Goal: Transaction & Acquisition: Purchase product/service

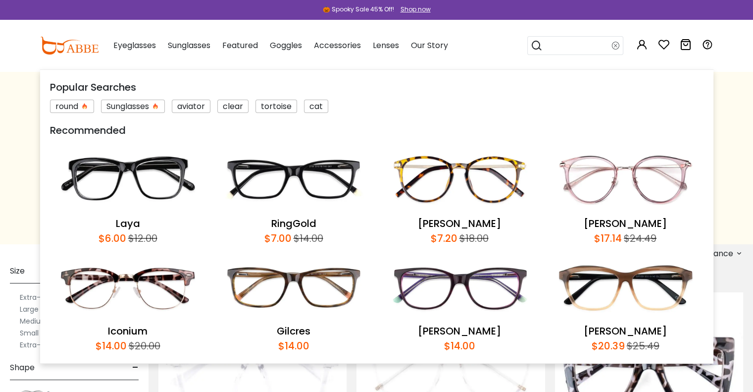
click at [556, 46] on input "search" at bounding box center [577, 46] width 69 height 18
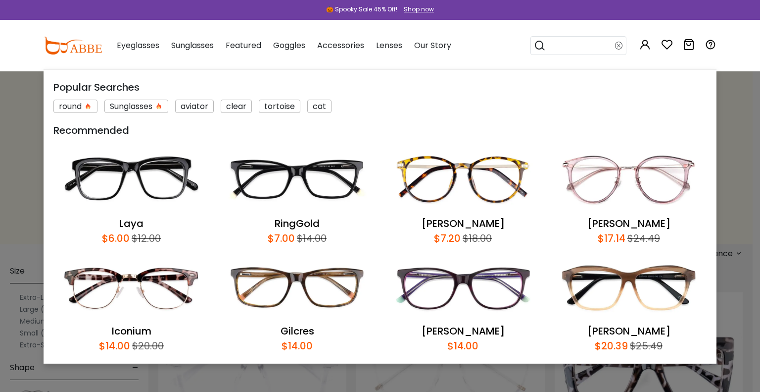
click at [563, 43] on input "search" at bounding box center [580, 46] width 69 height 18
click at [553, 45] on input "search" at bounding box center [580, 46] width 69 height 18
click at [537, 44] on icon at bounding box center [540, 46] width 12 height 14
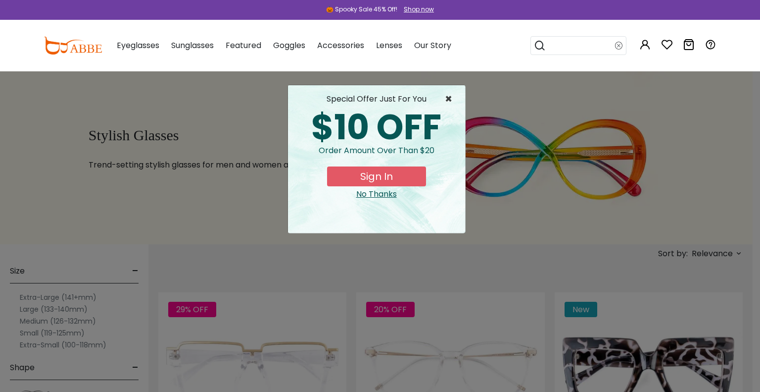
click at [446, 98] on span "×" at bounding box center [451, 99] width 12 height 12
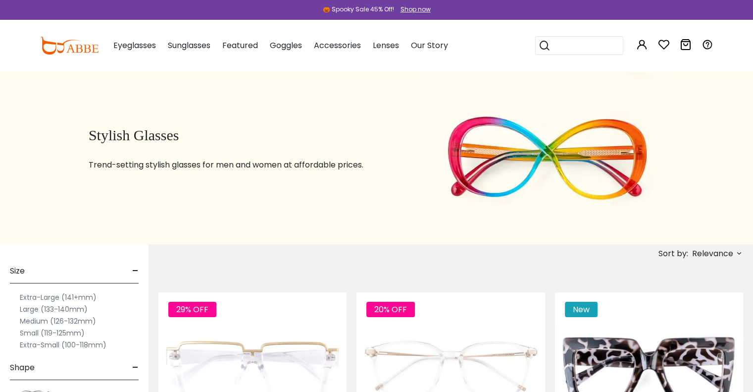
click at [545, 44] on icon at bounding box center [545, 46] width 12 height 14
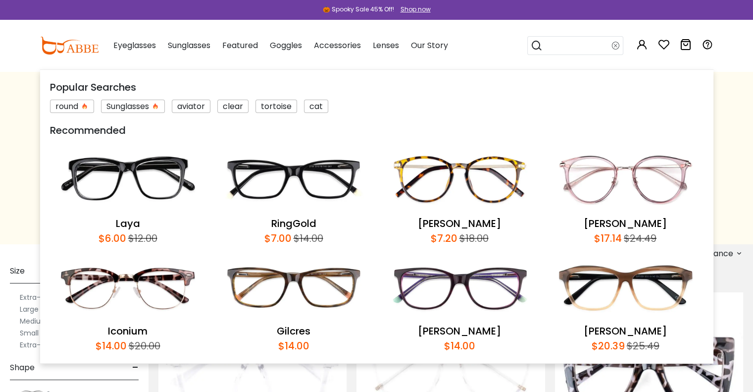
click at [557, 43] on input "search" at bounding box center [577, 46] width 69 height 18
type input "*******"
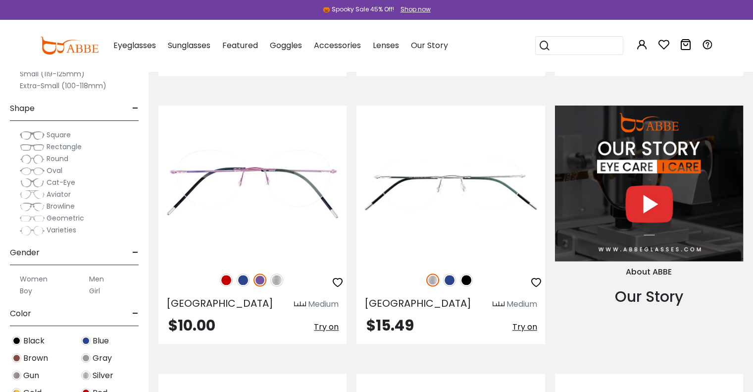
scroll to position [1040, 0]
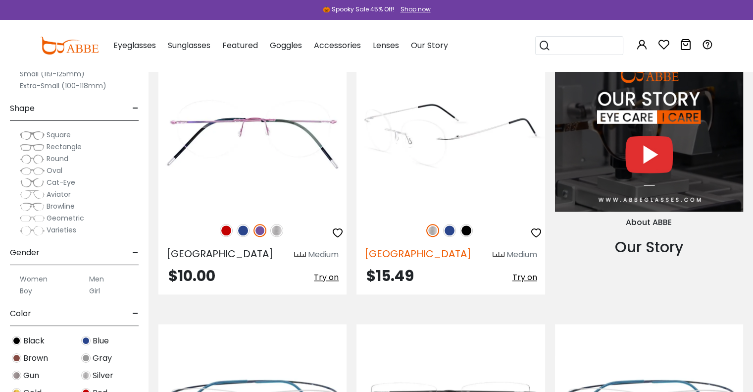
click at [383, 255] on span "Eritrea" at bounding box center [417, 254] width 107 height 14
click at [446, 146] on img at bounding box center [450, 134] width 188 height 157
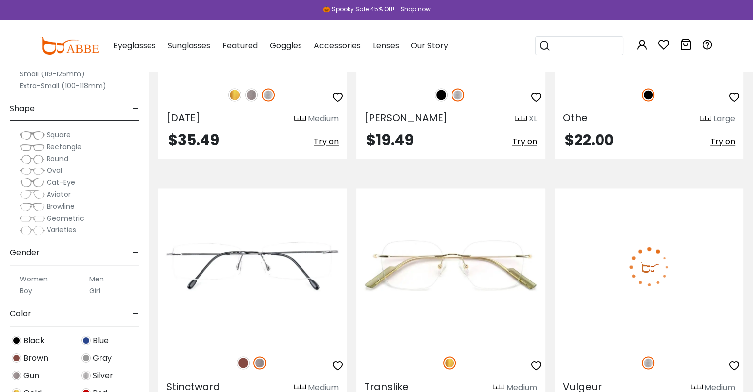
scroll to position [1733, 0]
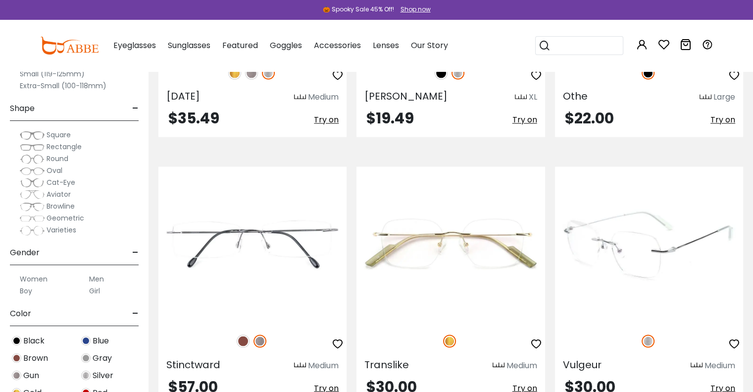
click at [611, 304] on img at bounding box center [649, 244] width 188 height 157
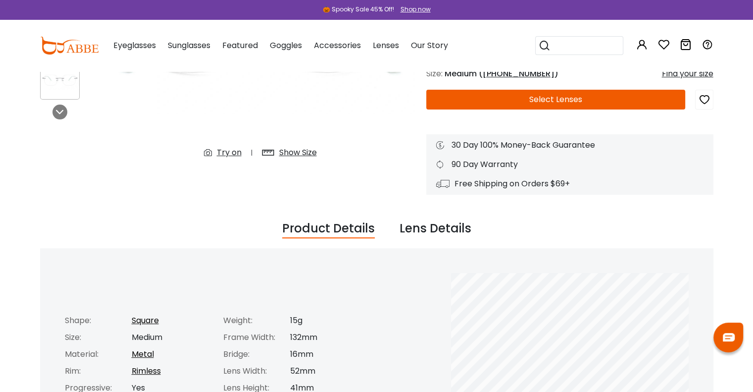
scroll to position [99, 0]
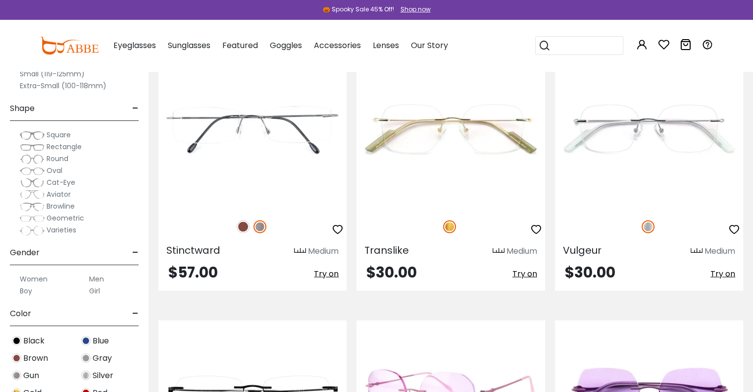
scroll to position [1832, 0]
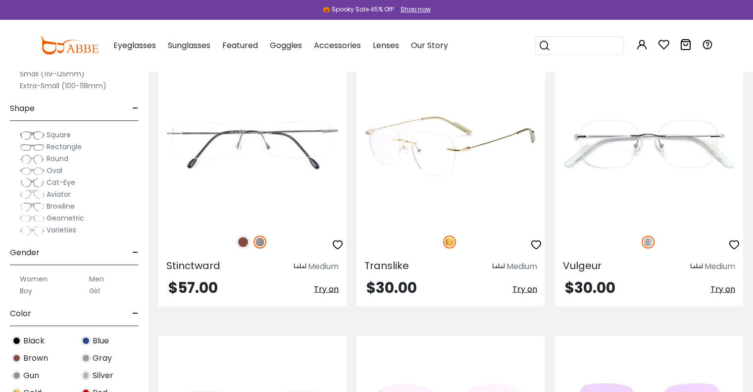
click at [405, 214] on img at bounding box center [450, 145] width 188 height 157
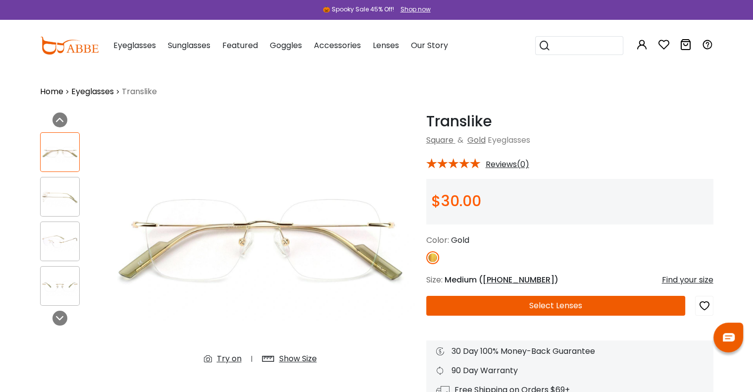
click at [678, 279] on div "Find your size" at bounding box center [687, 280] width 51 height 12
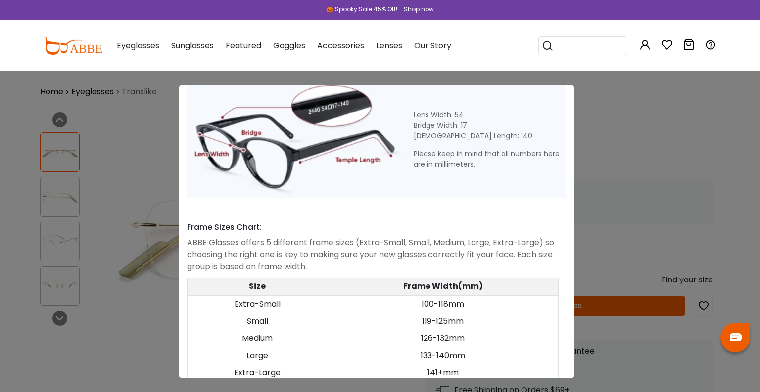
scroll to position [445, 0]
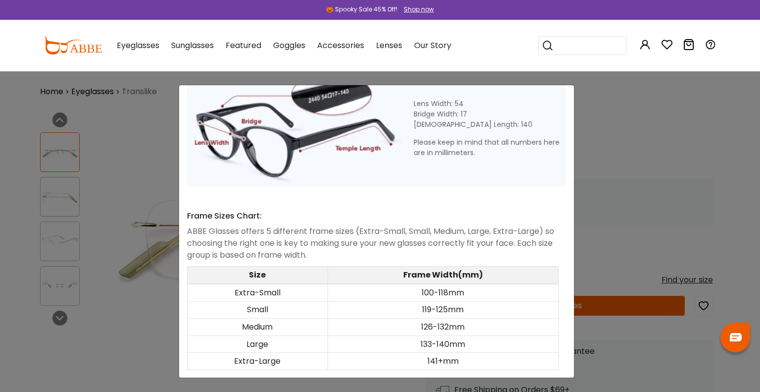
click at [453, 303] on td "119-125mm" at bounding box center [443, 309] width 231 height 17
click at [468, 303] on td "119-125mm" at bounding box center [443, 309] width 231 height 17
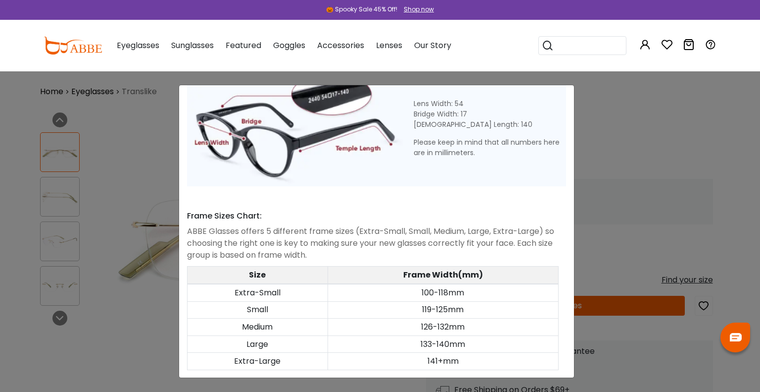
click at [468, 303] on td "119-125mm" at bounding box center [443, 309] width 231 height 17
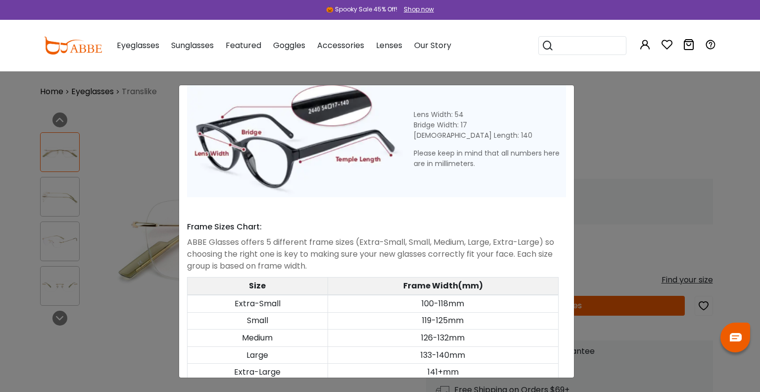
scroll to position [425, 0]
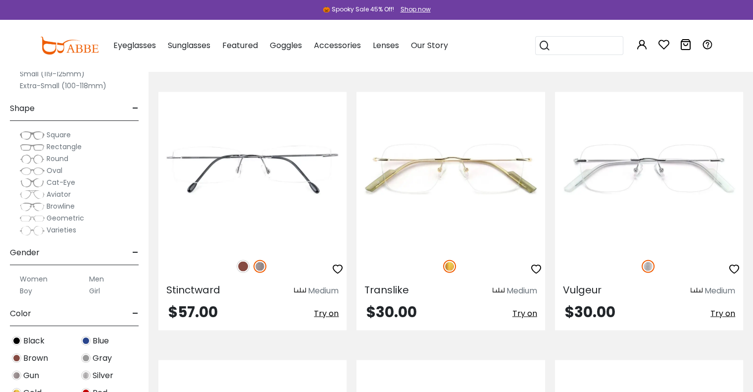
scroll to position [1782, 0]
